Goal: Task Accomplishment & Management: Use online tool/utility

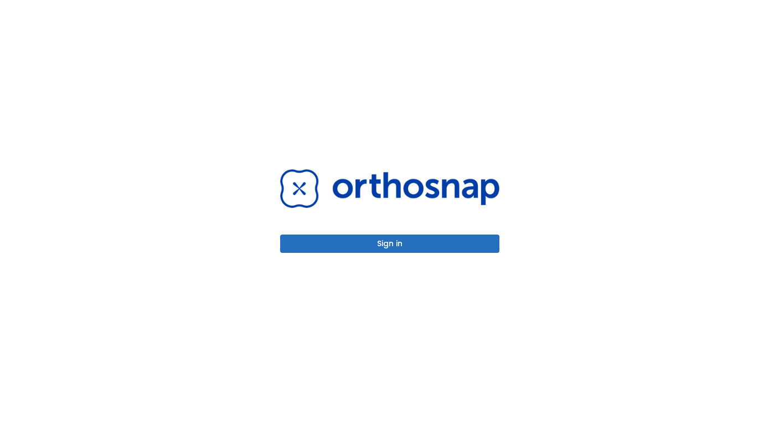
click at [397, 234] on button "Sign in" at bounding box center [389, 243] width 219 height 18
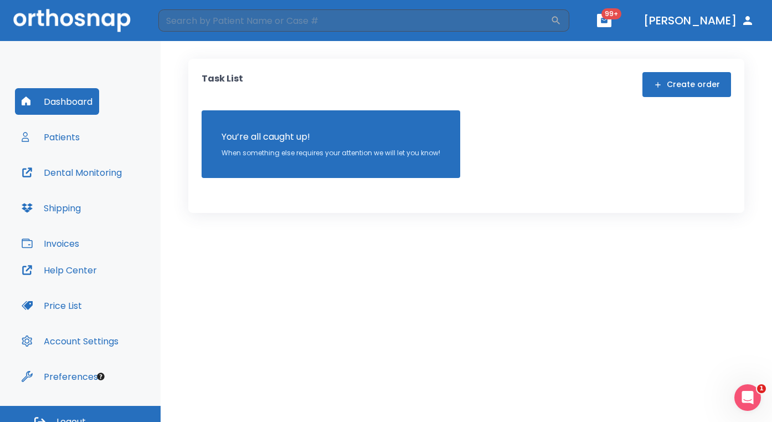
click at [65, 143] on button "Patients" at bounding box center [50, 137] width 71 height 27
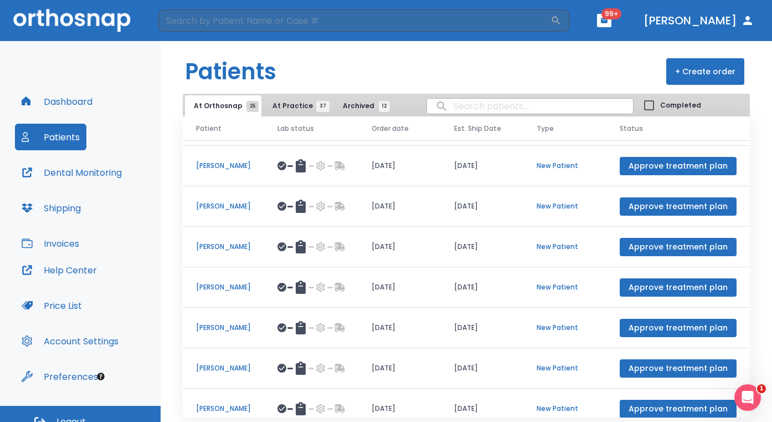
scroll to position [38, 0]
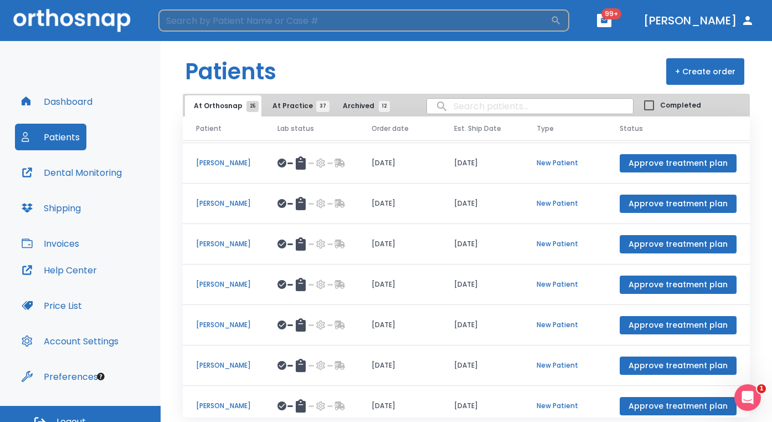
click at [214, 24] on input "search" at bounding box center [354, 20] width 392 height 22
type input "[PERSON_NAME]"
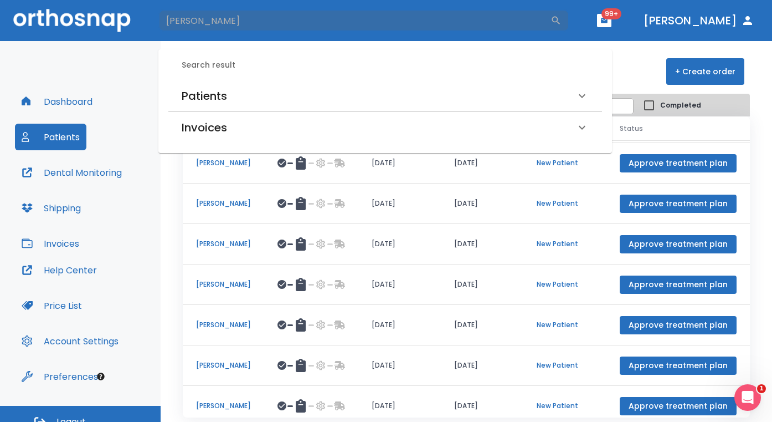
click at [219, 90] on h6 "Patients" at bounding box center [204, 96] width 45 height 18
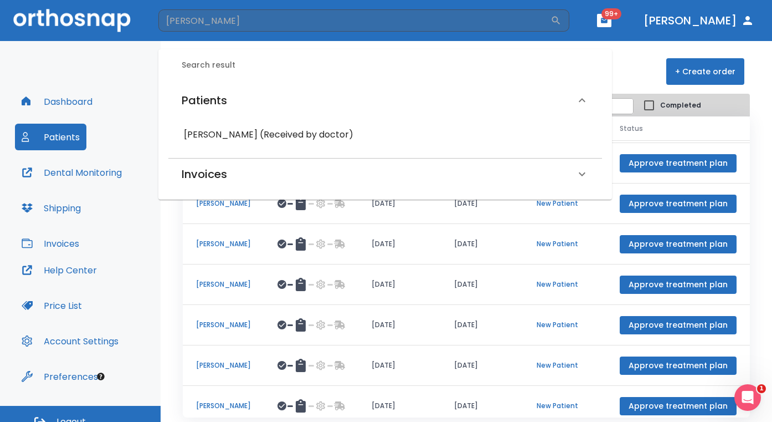
click at [226, 137] on h6 "[PERSON_NAME] (Received by doctor)" at bounding box center [385, 135] width 403 height 16
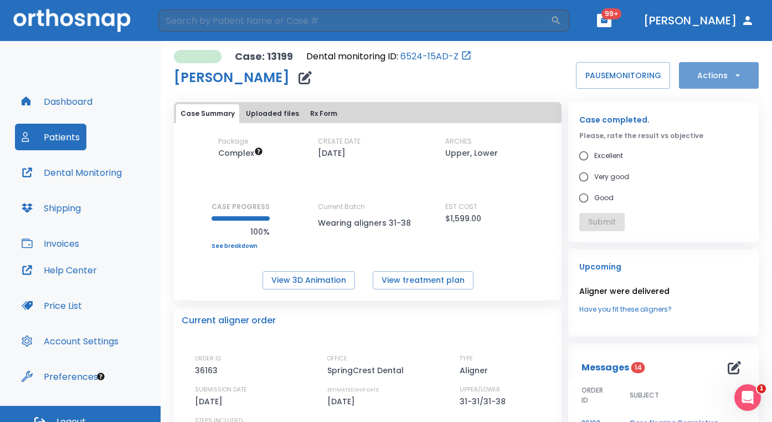
click at [735, 64] on button "Actions" at bounding box center [719, 75] width 80 height 27
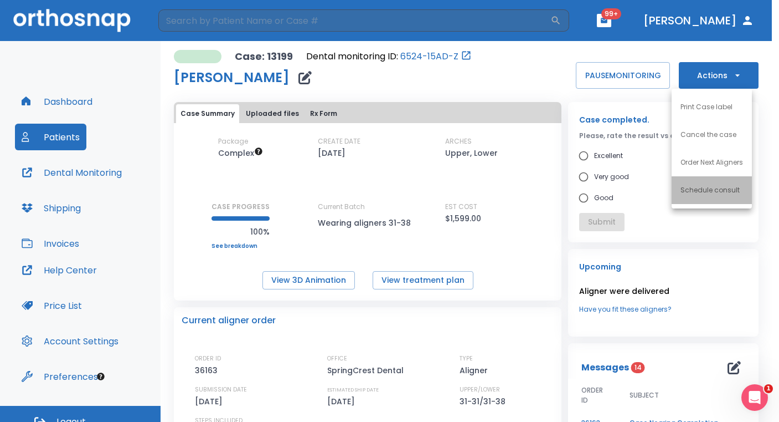
click at [715, 196] on li "Schedule consult" at bounding box center [712, 190] width 80 height 28
